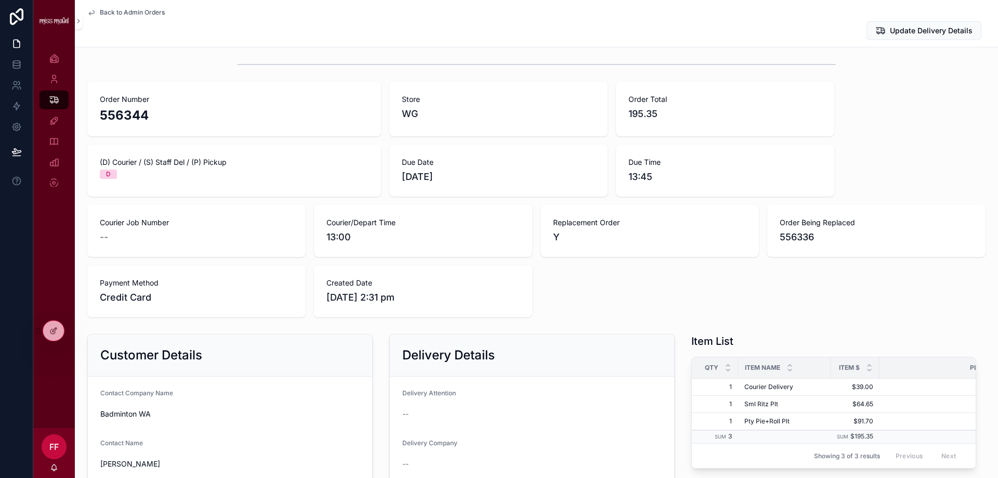
click at [89, 11] on icon "scrollable content" at bounding box center [91, 12] width 8 height 8
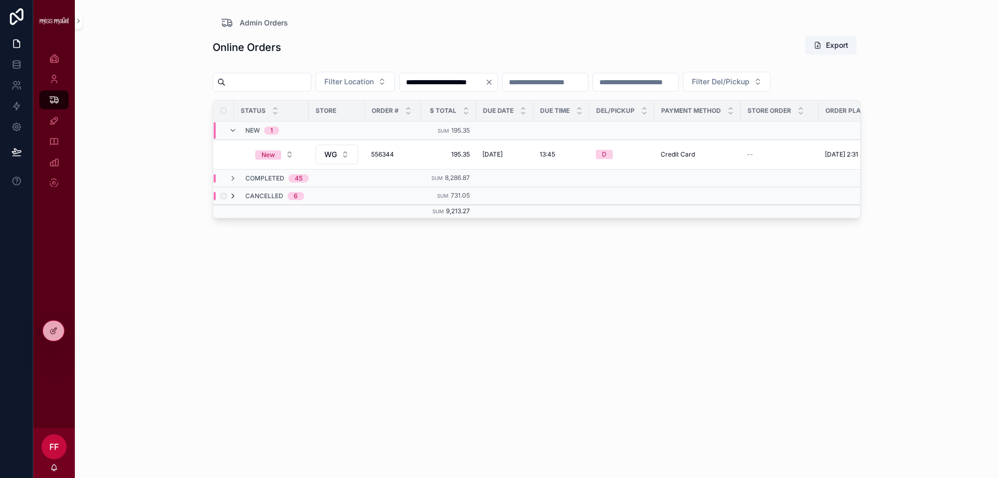
click at [233, 200] on icon "scrollable content" at bounding box center [233, 196] width 8 height 8
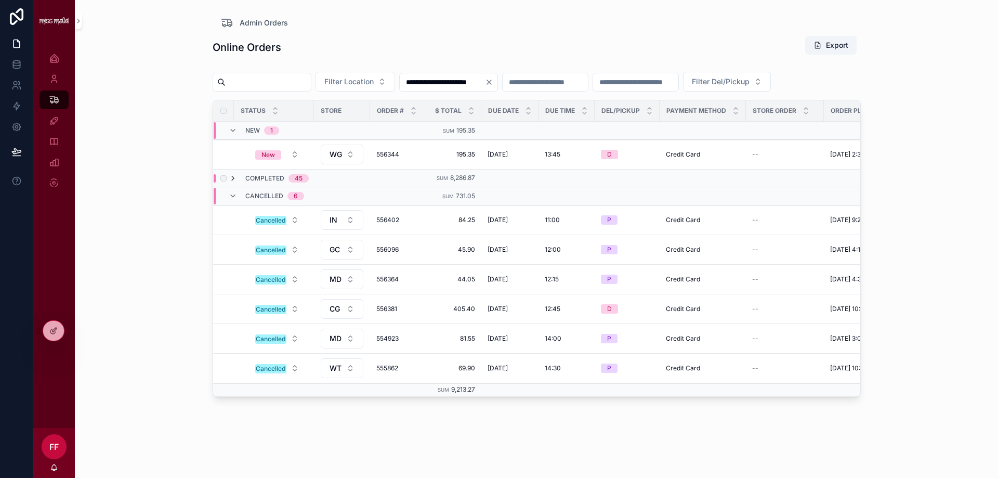
click at [232, 182] on icon "scrollable content" at bounding box center [233, 178] width 8 height 8
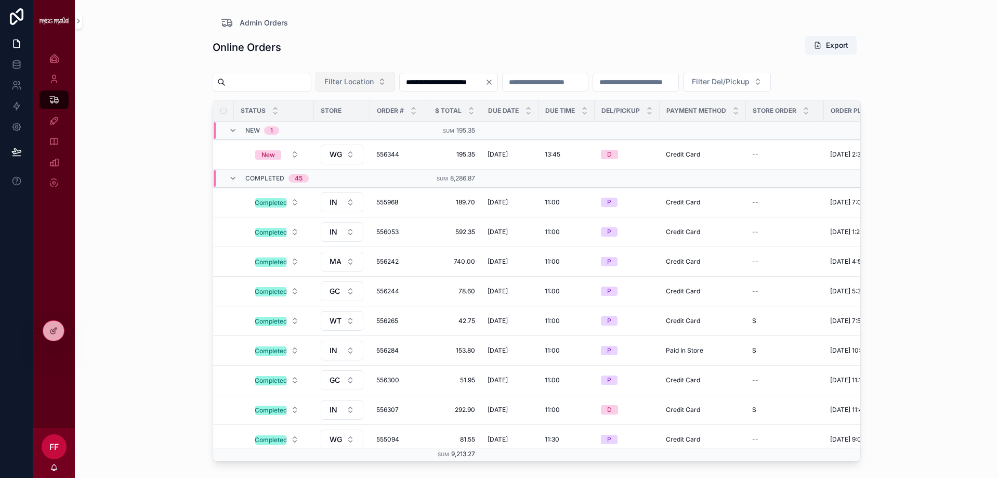
click at [374, 77] on span "Filter Location" at bounding box center [348, 81] width 49 height 10
type input "**"
click at [380, 125] on div "WG" at bounding box center [381, 123] width 125 height 17
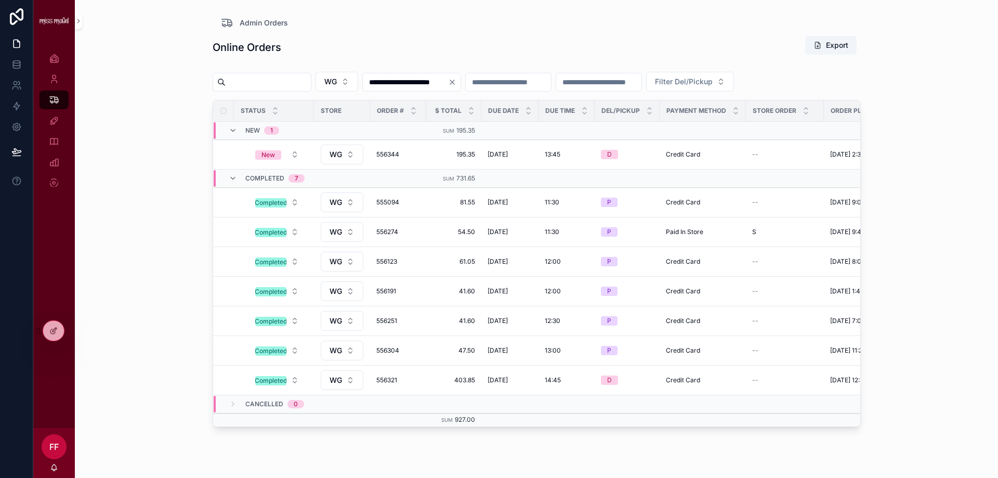
click at [456, 83] on icon "Clear" at bounding box center [452, 82] width 8 height 8
click at [295, 78] on input "scrollable content" at bounding box center [268, 82] width 85 height 15
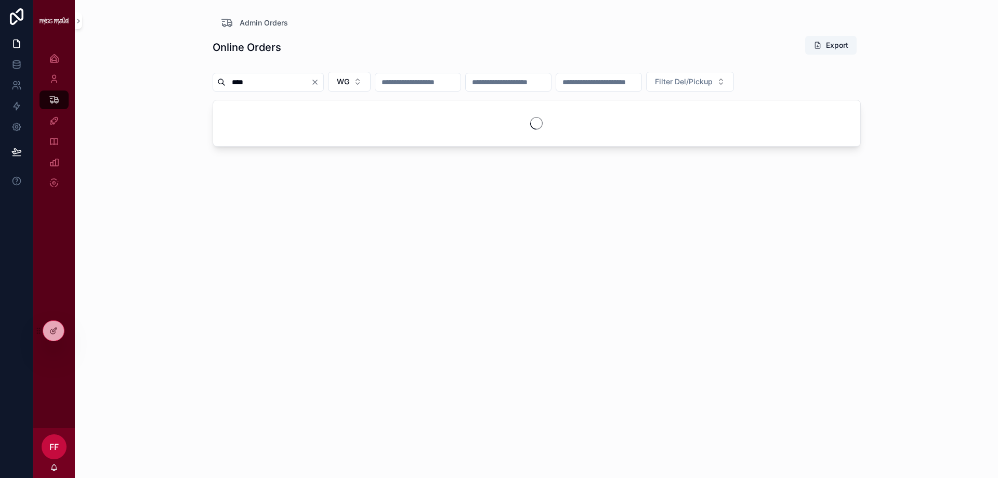
type input "****"
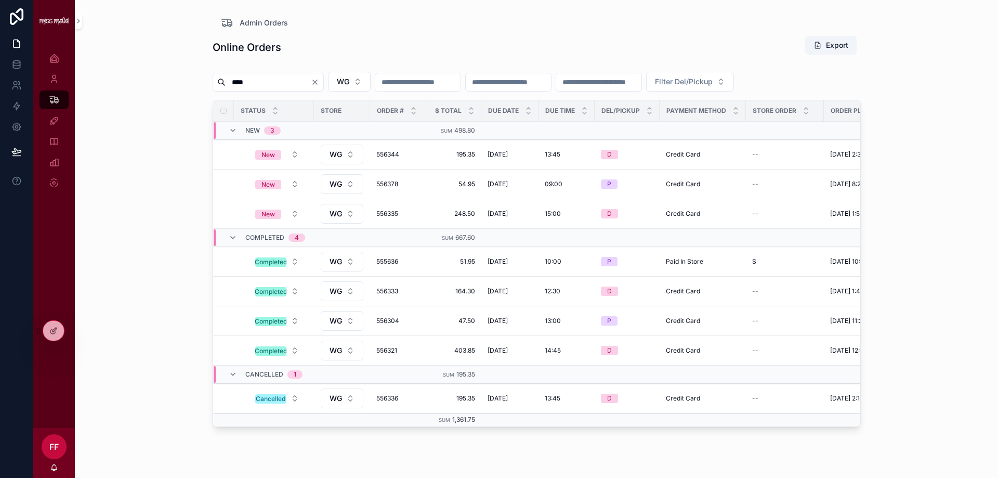
click at [319, 80] on icon "Clear" at bounding box center [315, 82] width 8 height 8
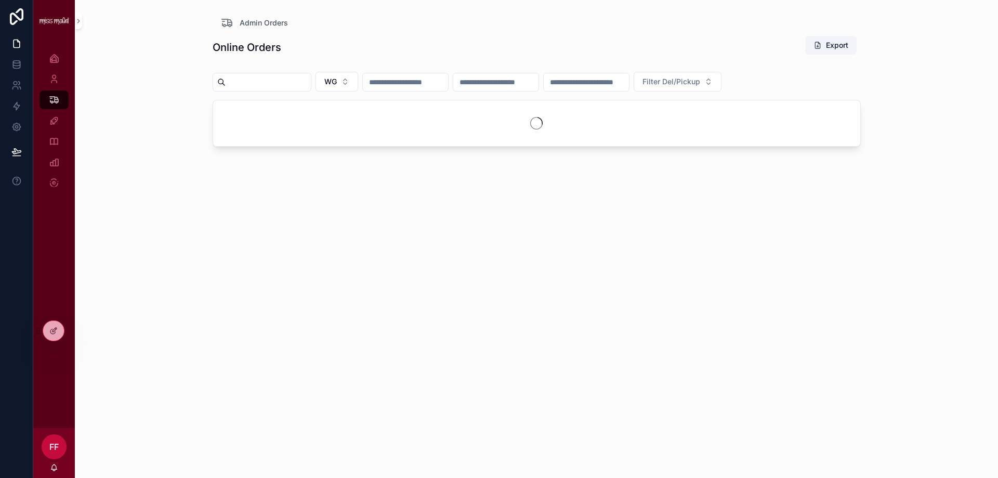
click at [438, 74] on div "scrollable content" at bounding box center [405, 82] width 86 height 19
click at [448, 78] on input "scrollable content" at bounding box center [405, 82] width 85 height 15
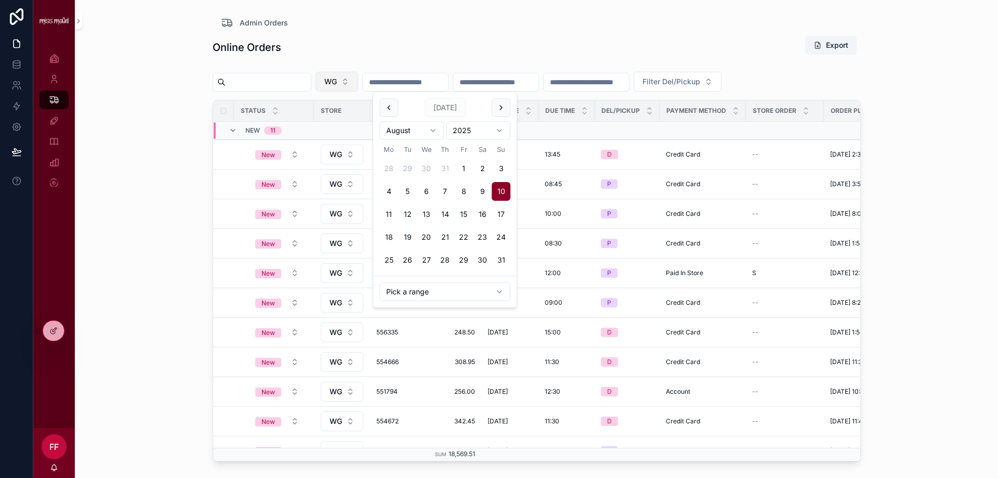
type input "**********"
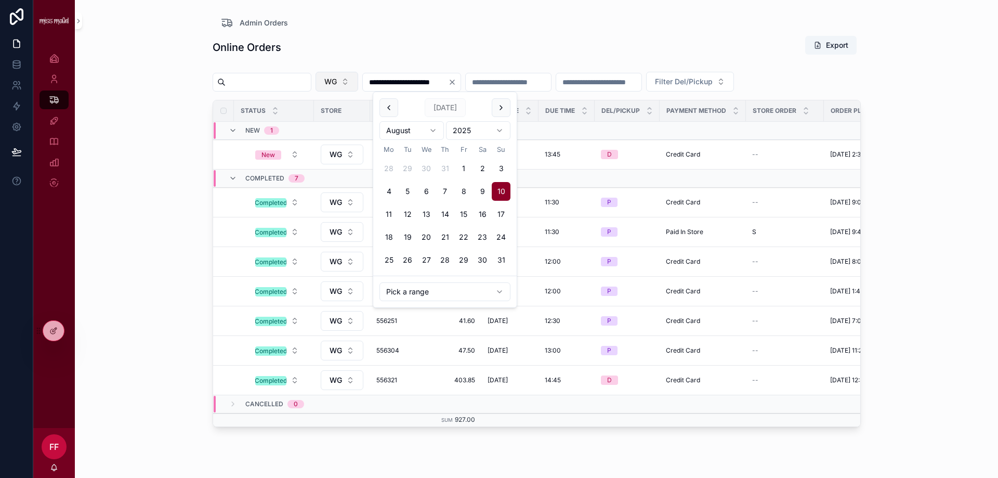
click at [358, 82] on button "WG" at bounding box center [336, 82] width 43 height 20
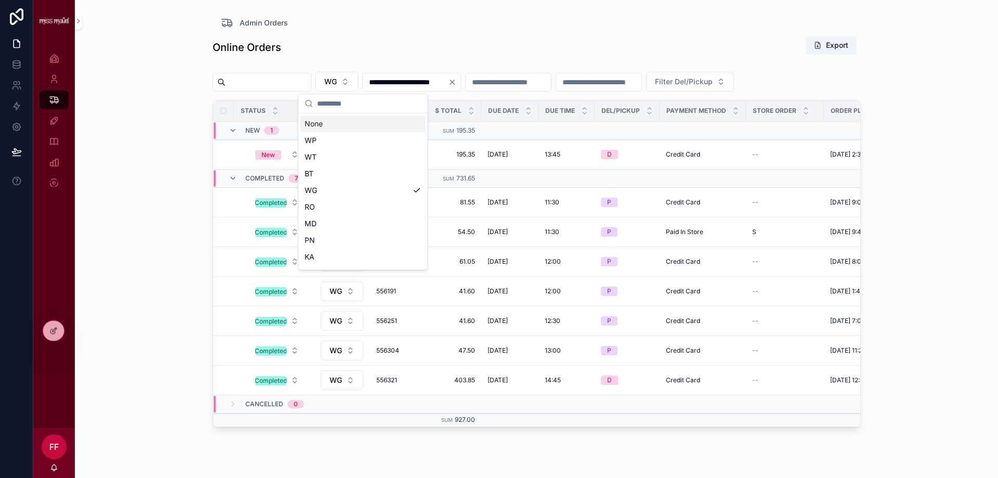
click at [381, 127] on div "None" at bounding box center [362, 123] width 125 height 17
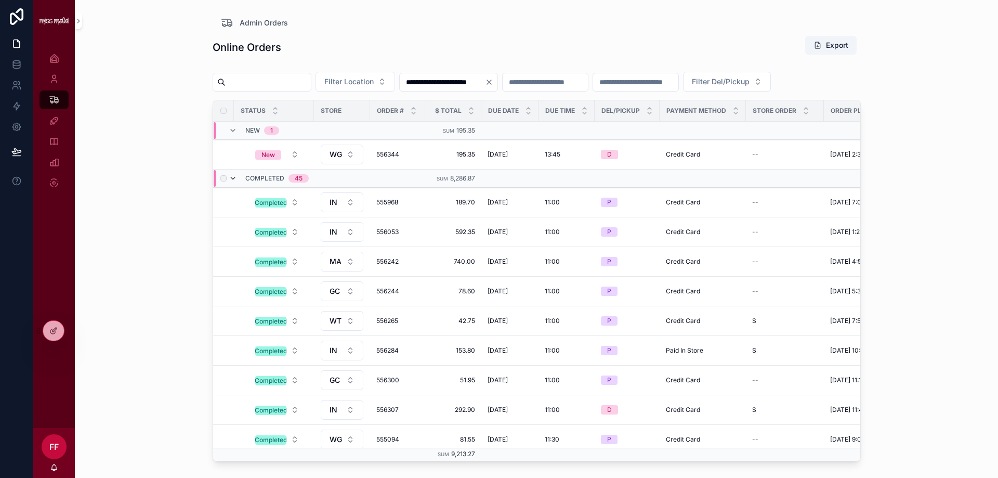
click at [233, 182] on icon "scrollable content" at bounding box center [233, 178] width 8 height 8
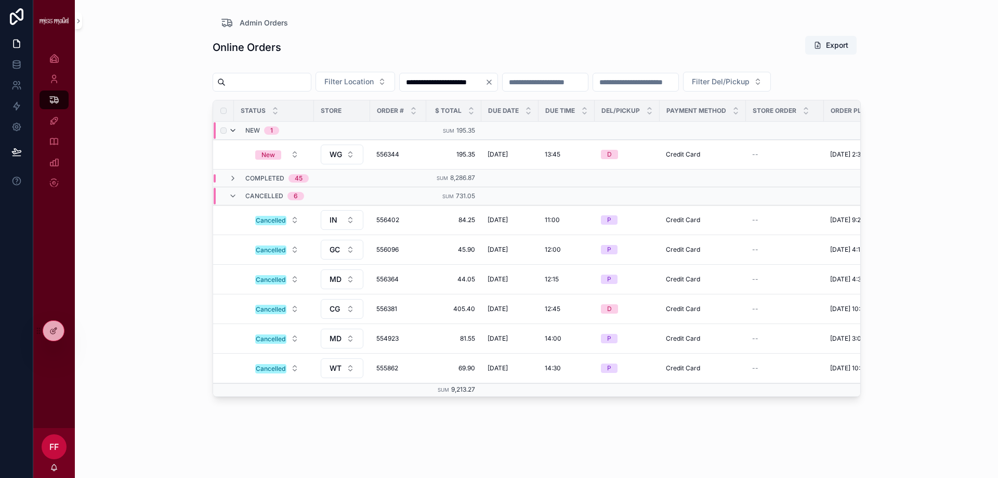
click at [234, 135] on icon "scrollable content" at bounding box center [233, 130] width 8 height 8
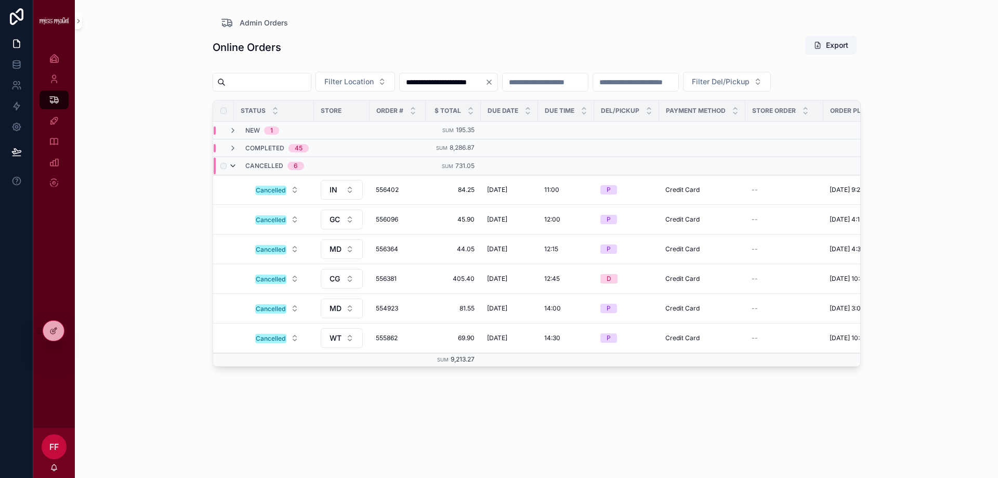
click at [231, 174] on div "Cancelled 6" at bounding box center [266, 165] width 75 height 17
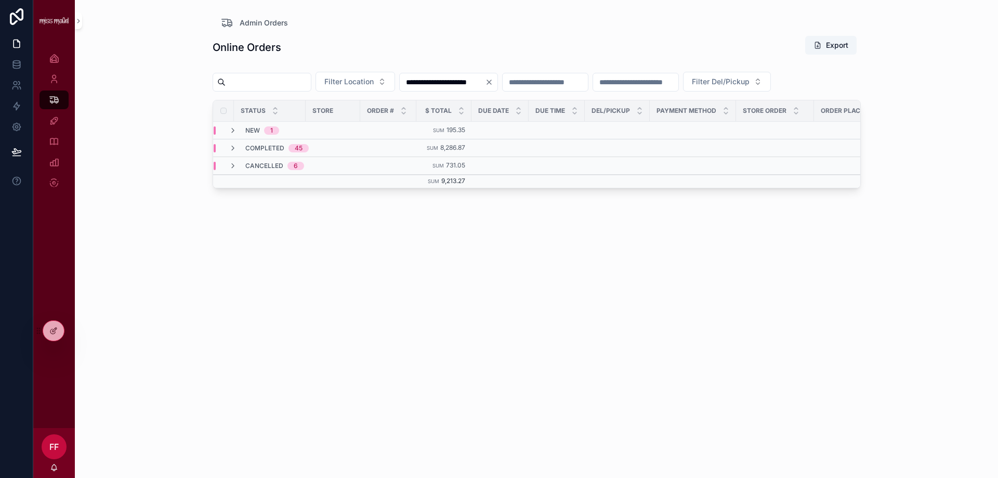
click at [491, 82] on icon "Clear" at bounding box center [489, 82] width 4 height 4
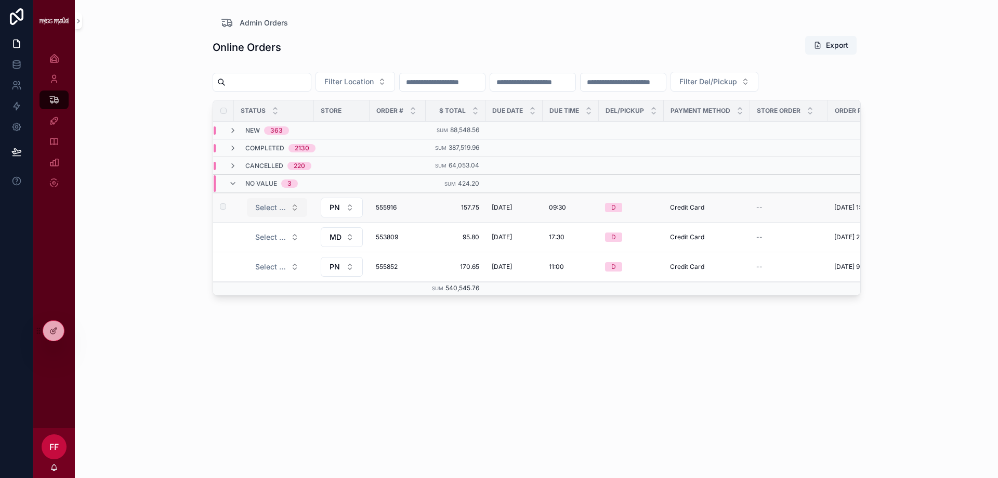
click at [272, 213] on span "Select a Status" at bounding box center [270, 207] width 31 height 10
click at [254, 289] on div "Completed" at bounding box center [241, 287] width 32 height 9
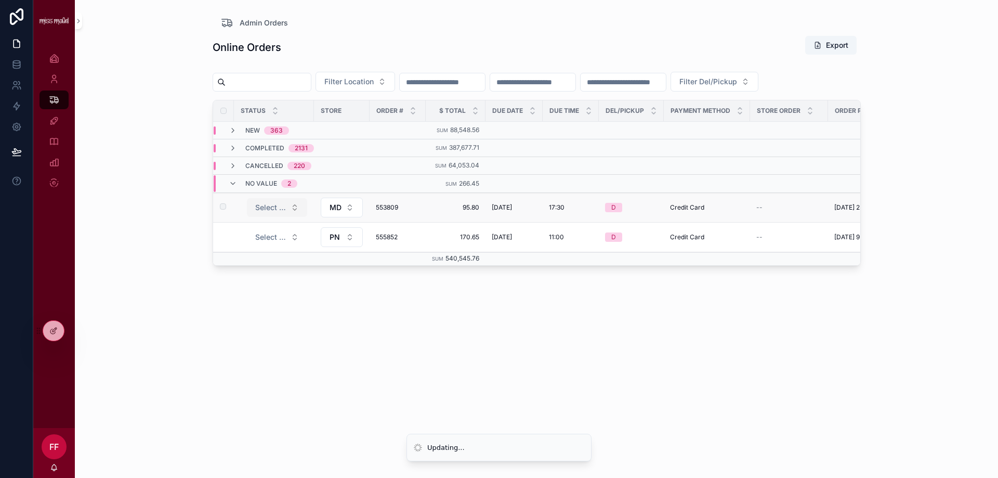
click at [276, 213] on span "Select a Status" at bounding box center [270, 207] width 31 height 10
click at [267, 285] on div "Completed" at bounding box center [277, 288] width 125 height 16
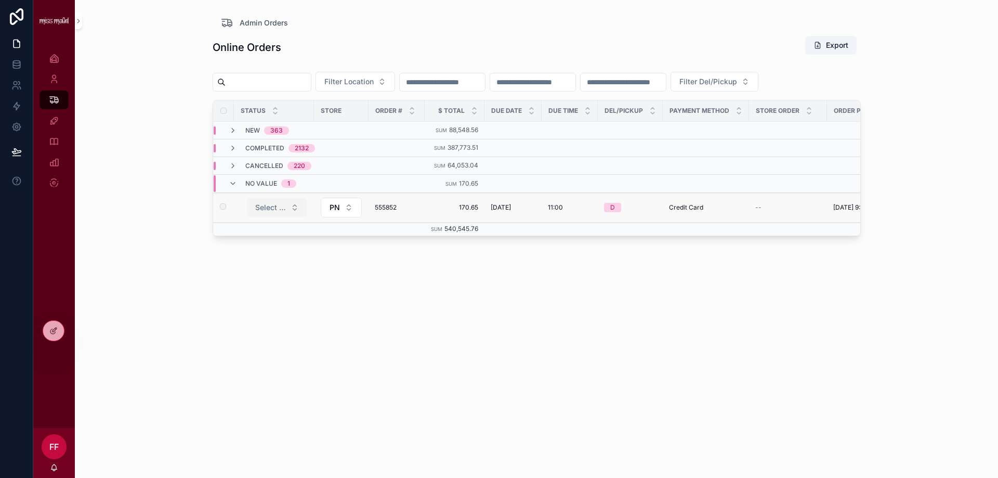
click at [279, 213] on span "Select a Status" at bounding box center [270, 207] width 31 height 10
click at [267, 285] on div "Completed" at bounding box center [277, 288] width 125 height 16
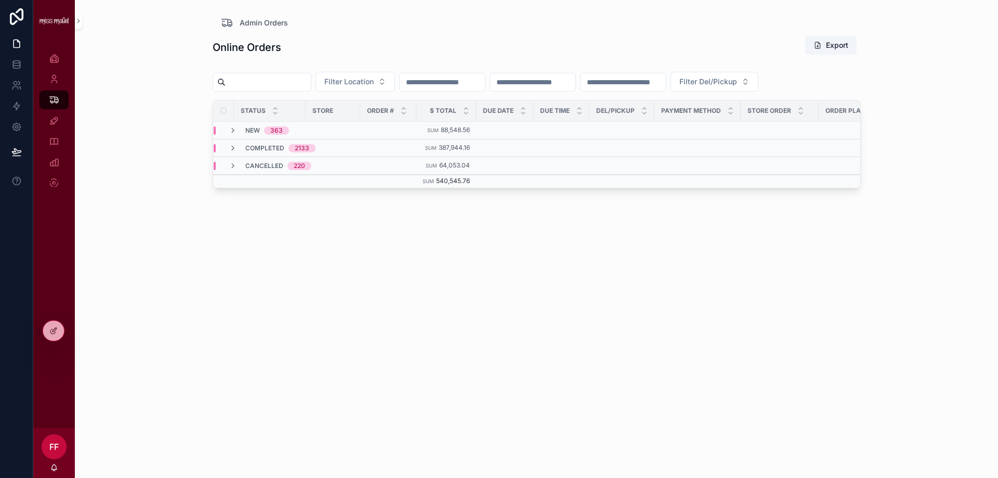
click at [485, 82] on input "scrollable content" at bounding box center [442, 82] width 85 height 15
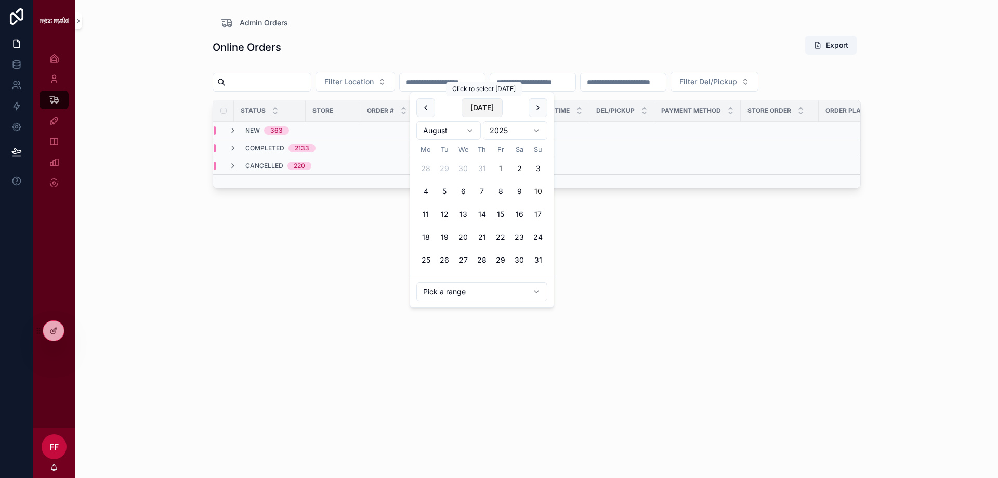
click at [486, 105] on button "Today" at bounding box center [481, 107] width 41 height 19
type input "**********"
click at [235, 135] on icon "scrollable content" at bounding box center [233, 130] width 8 height 8
